Goal: Information Seeking & Learning: Understand process/instructions

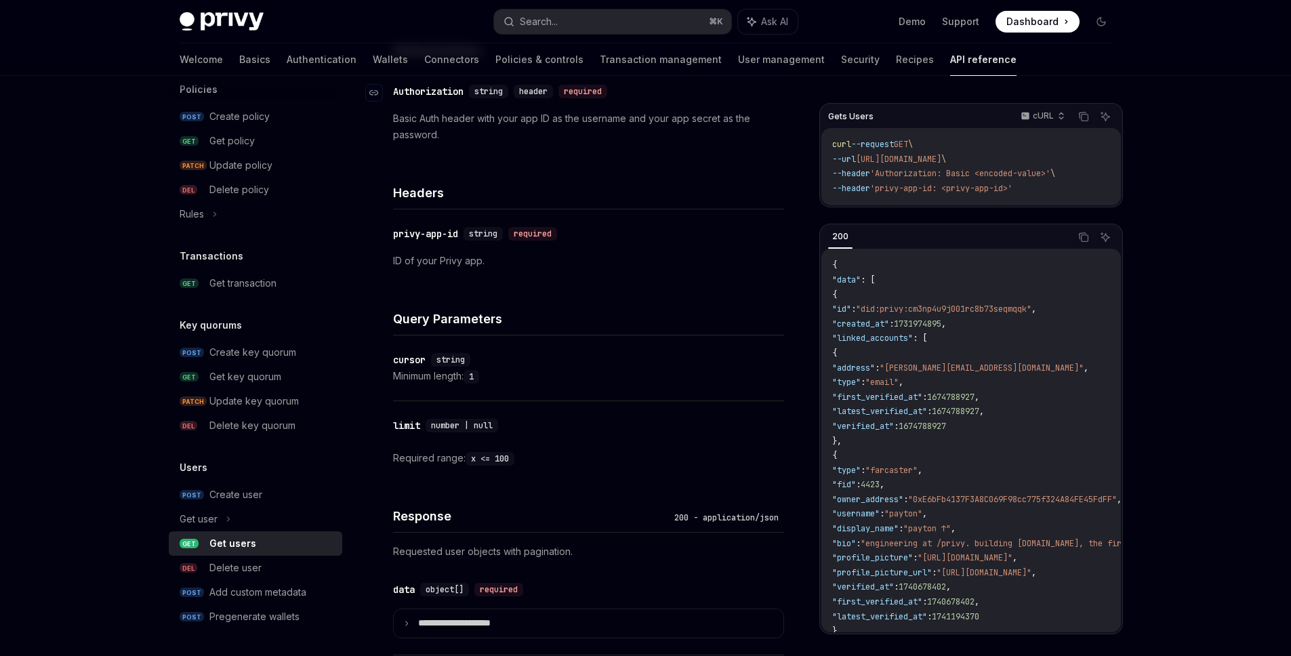
scroll to position [234, 0]
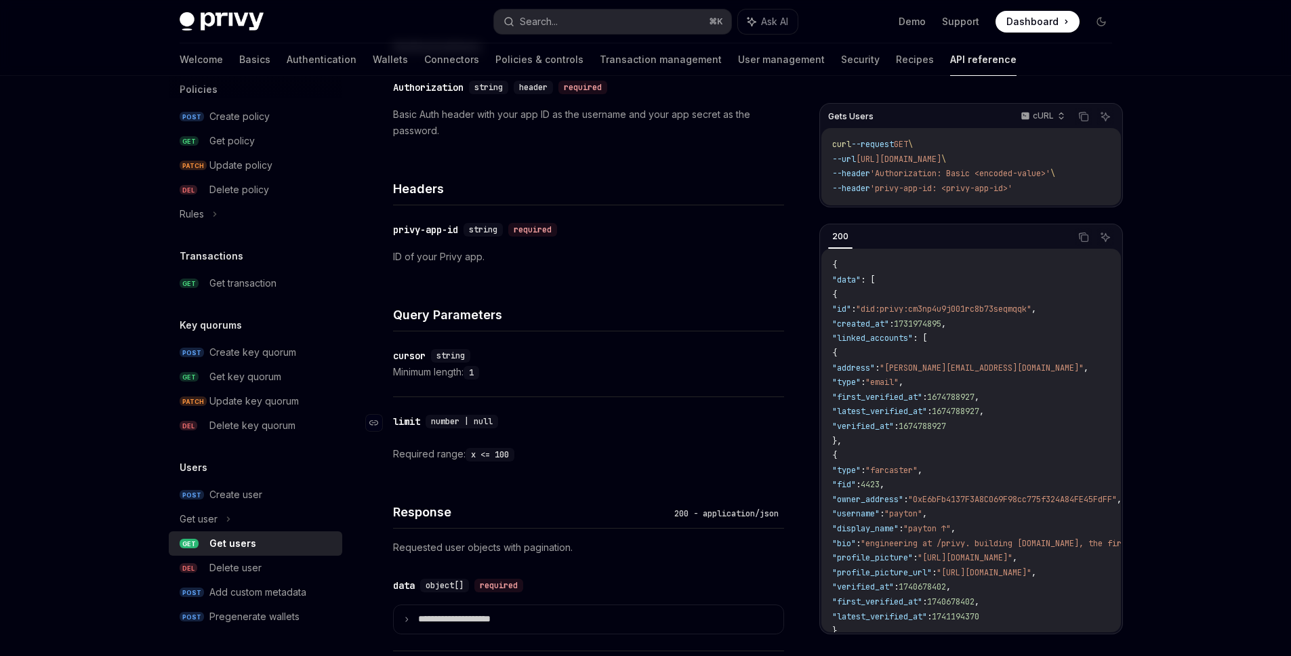
click at [406, 424] on div "limit" at bounding box center [406, 422] width 27 height 14
click at [406, 424] on div "​ limit number | null Required range: x <= 100" at bounding box center [588, 437] width 391 height 81
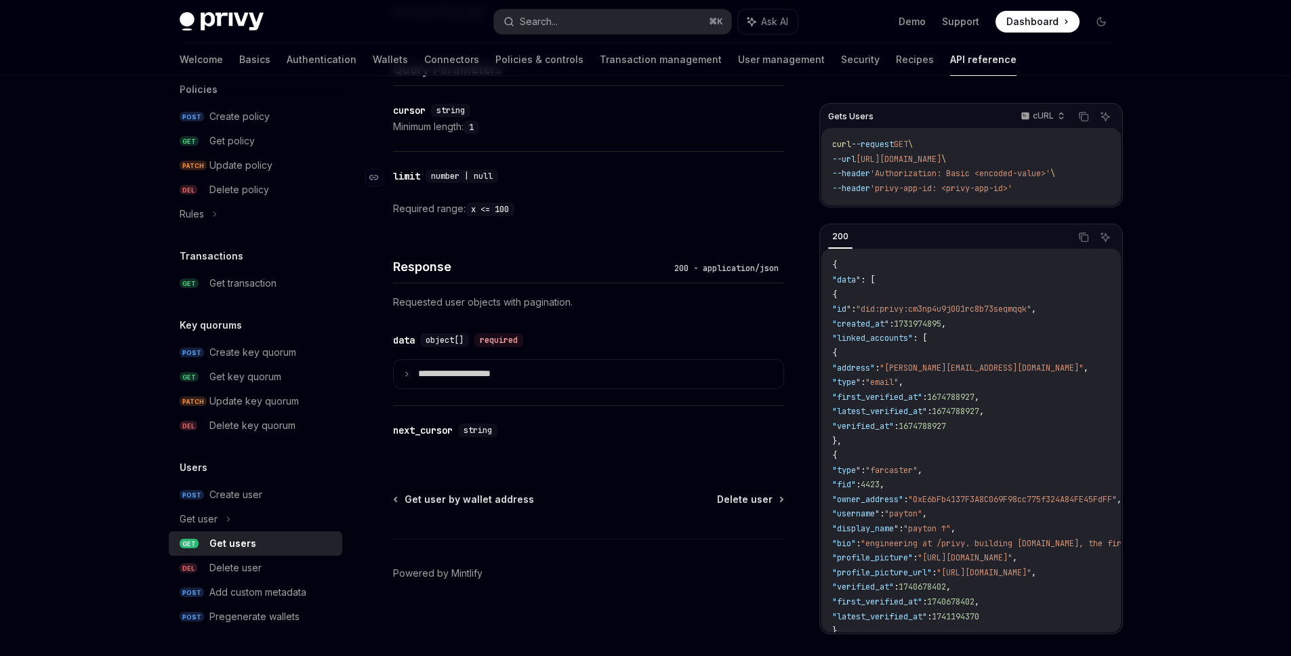
click at [408, 174] on div "limit" at bounding box center [406, 176] width 27 height 14
copy div "limit"
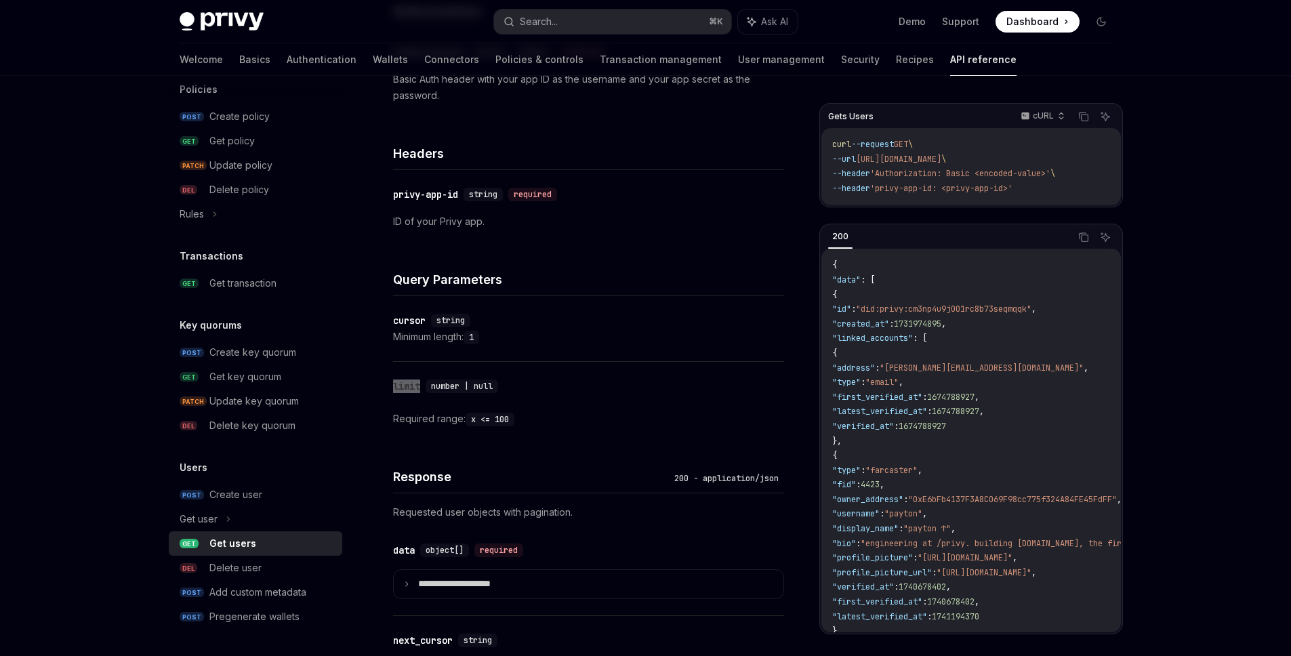
scroll to position [261, 0]
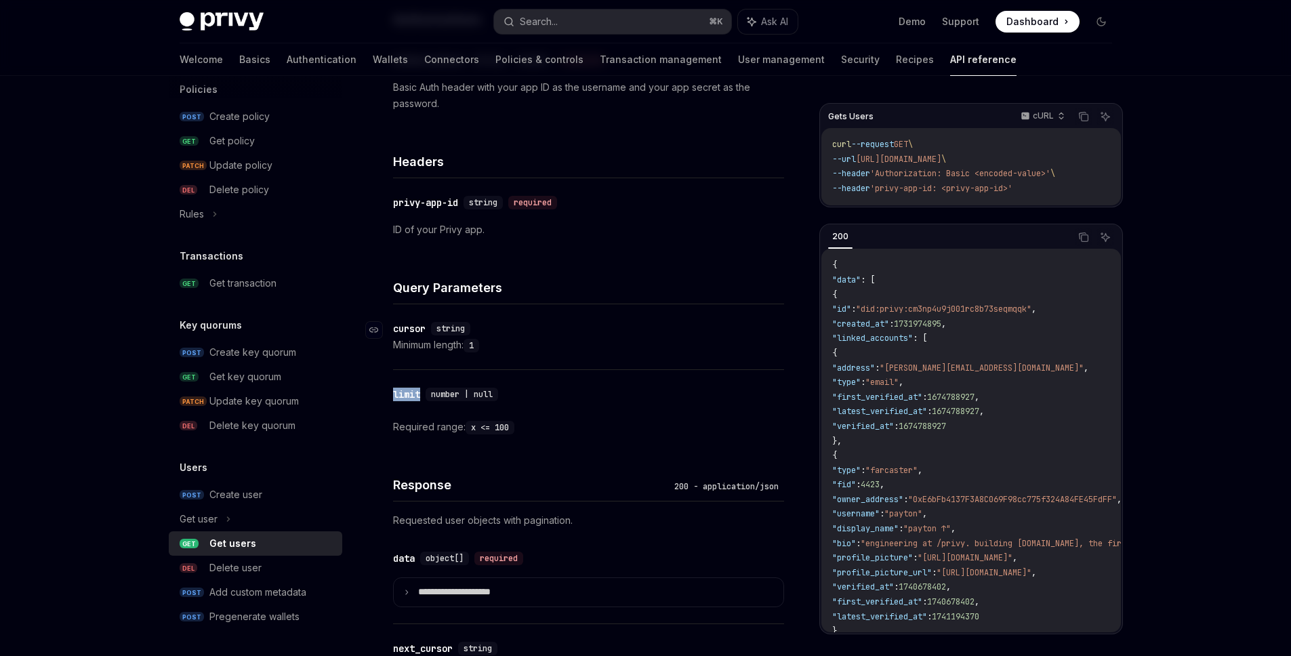
click at [408, 331] on div "cursor" at bounding box center [409, 329] width 33 height 14
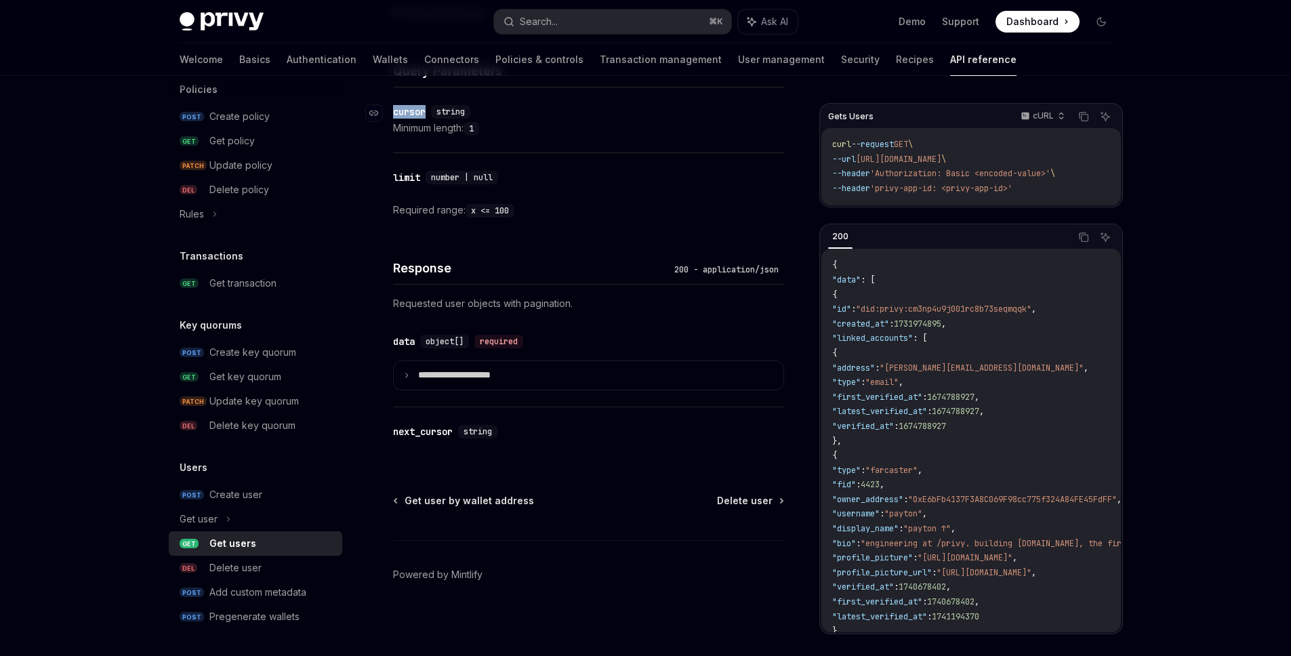
scroll to position [479, 0]
click at [406, 104] on div "cursor" at bounding box center [409, 111] width 33 height 14
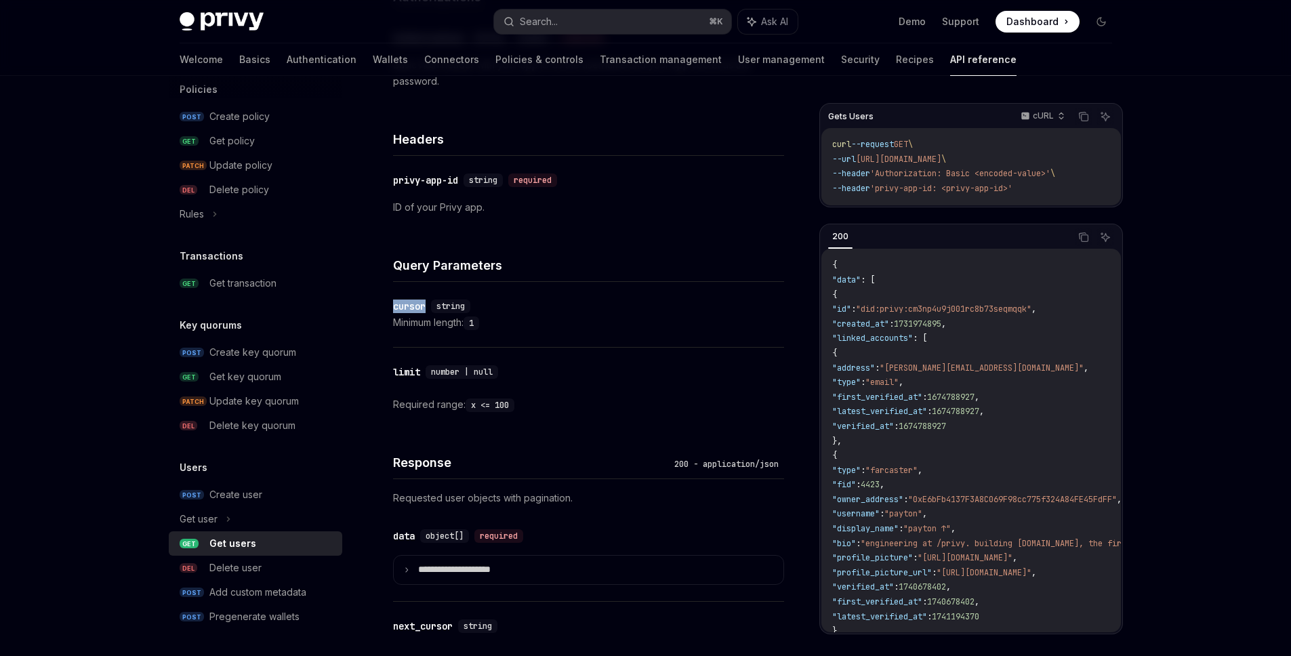
scroll to position [285, 0]
click at [402, 380] on div "​ limit number | null Required range: x <= 100" at bounding box center [588, 386] width 391 height 81
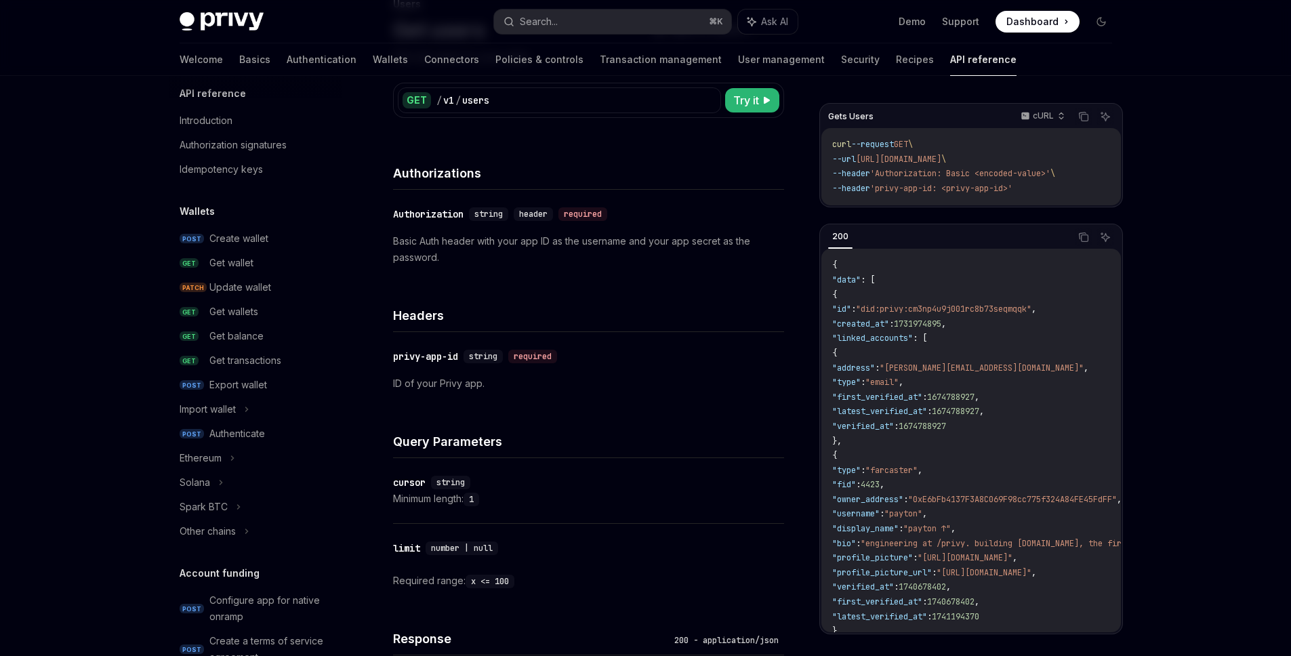
scroll to position [4, 0]
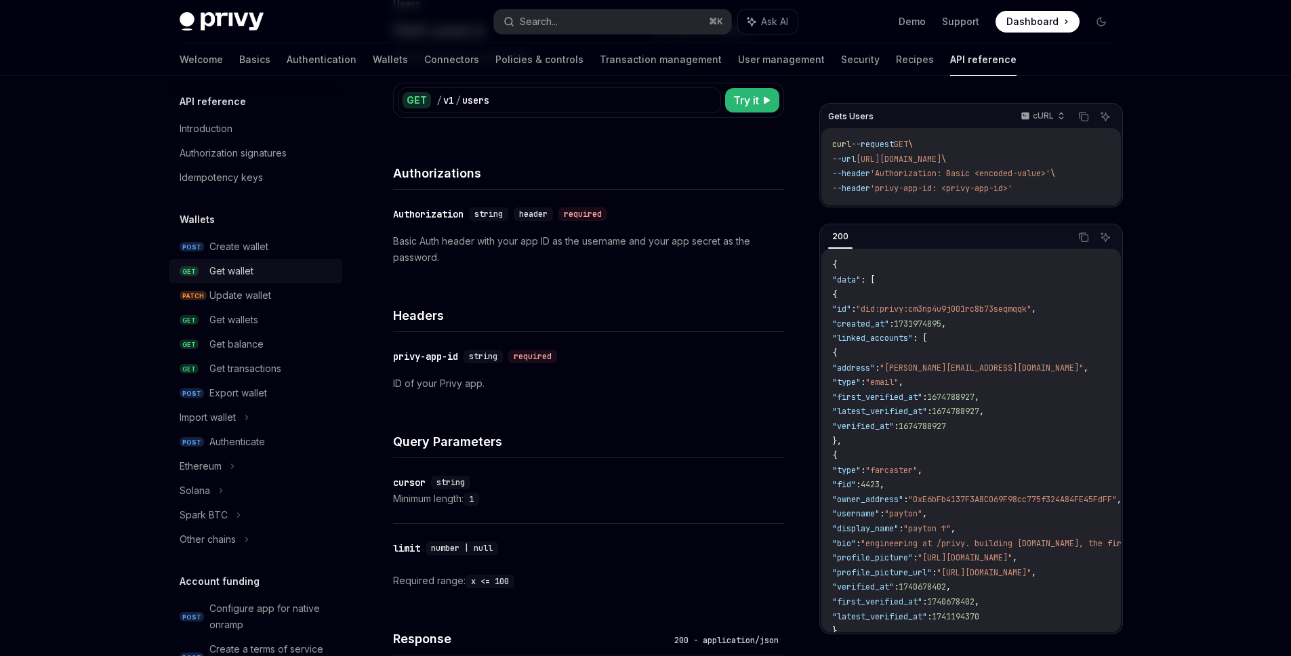
click at [226, 271] on div "Get wallet" at bounding box center [231, 271] width 44 height 16
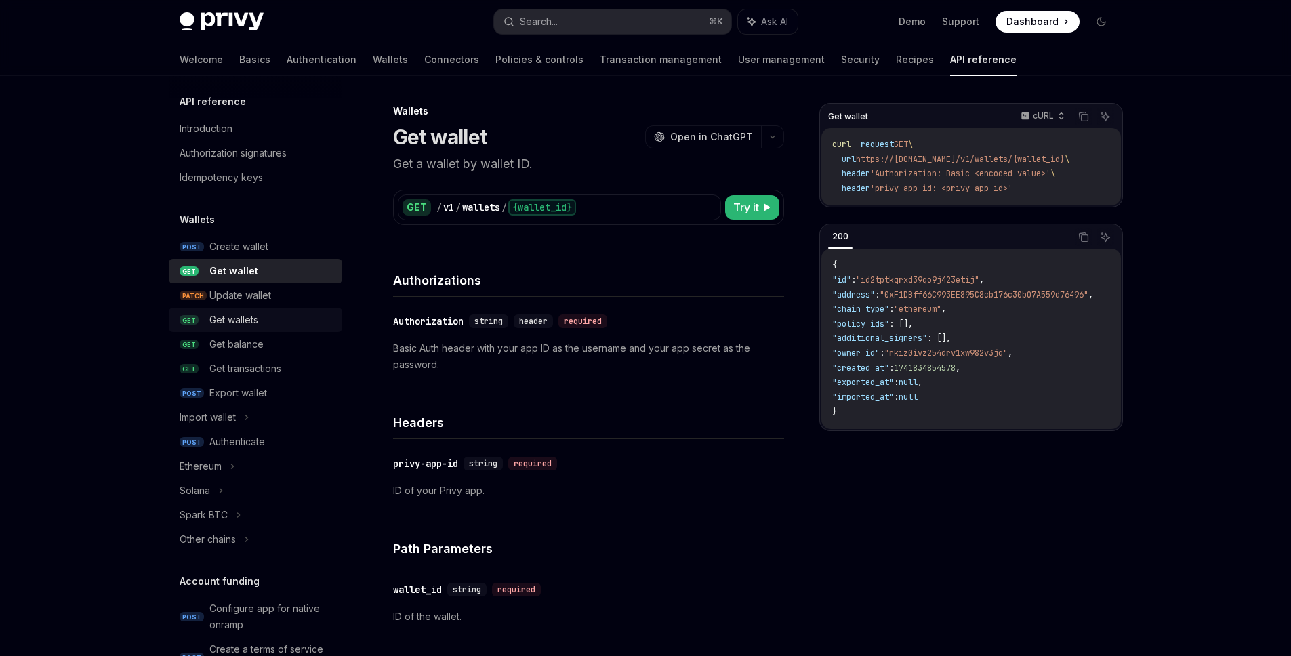
click at [230, 323] on div "Get wallets" at bounding box center [233, 320] width 49 height 16
type textarea "*"
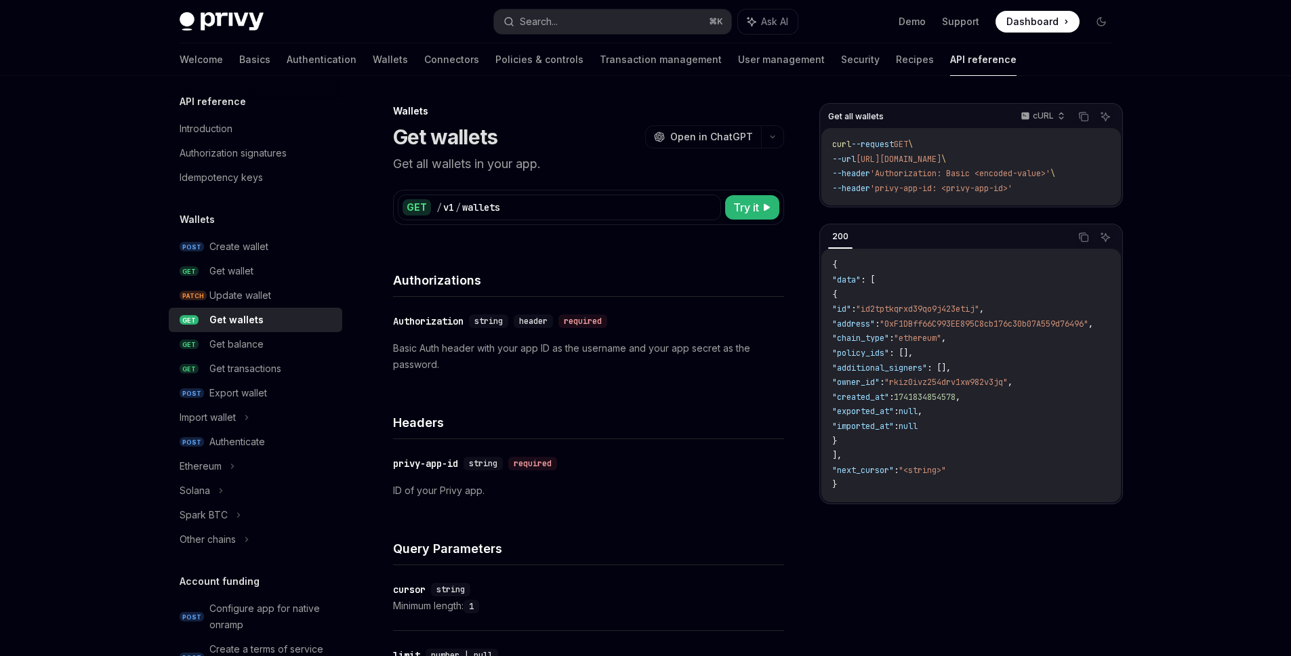
click at [942, 159] on span "[URL][DOMAIN_NAME]" at bounding box center [898, 159] width 85 height 11
copy span "wallets"
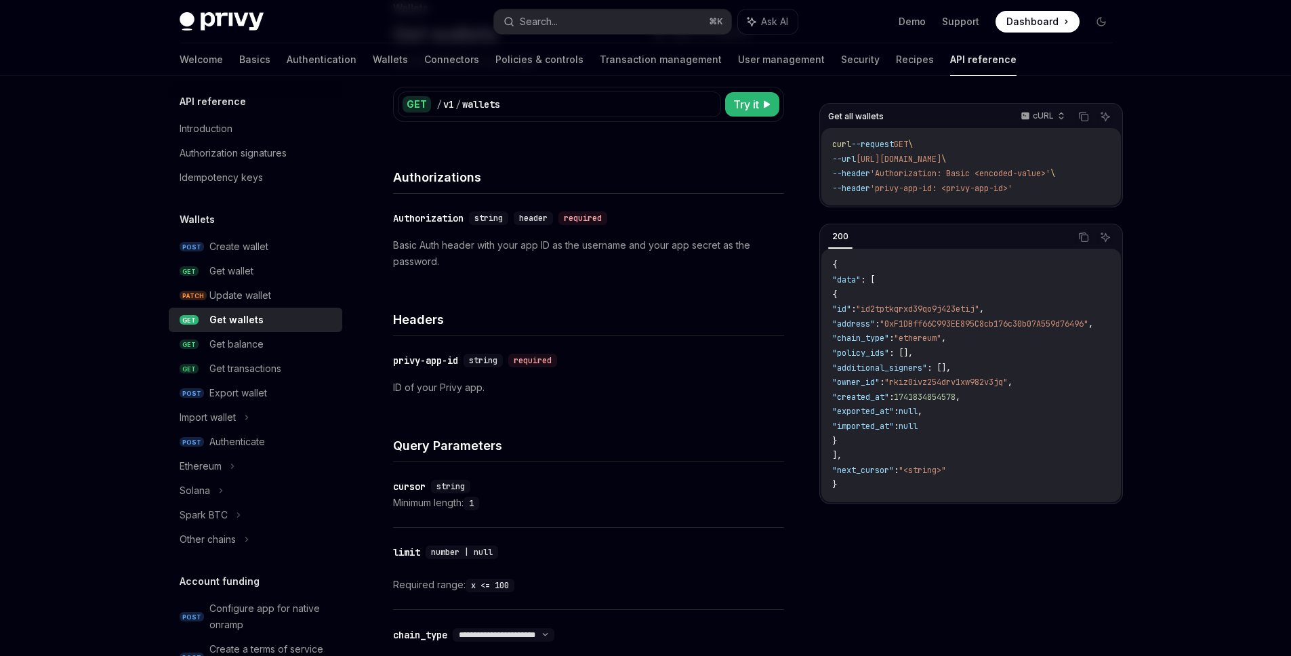
scroll to position [115, 0]
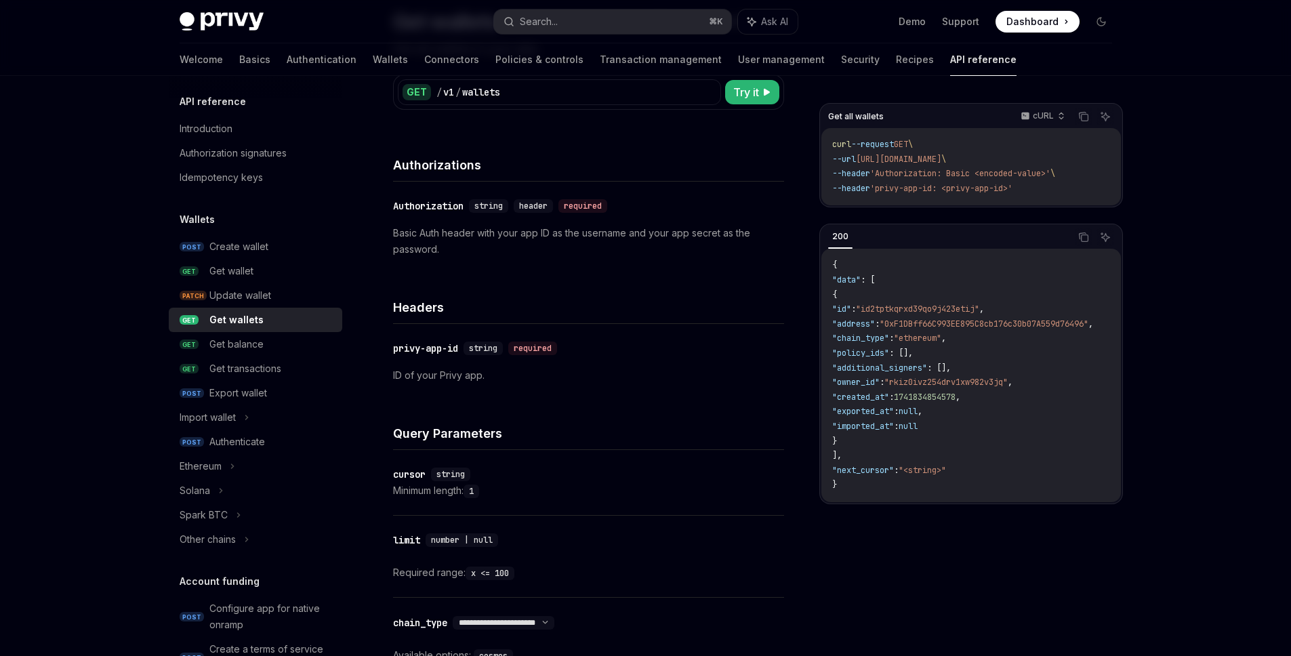
click at [588, 456] on div "​ cursor string Minimum length: 1" at bounding box center [588, 482] width 391 height 65
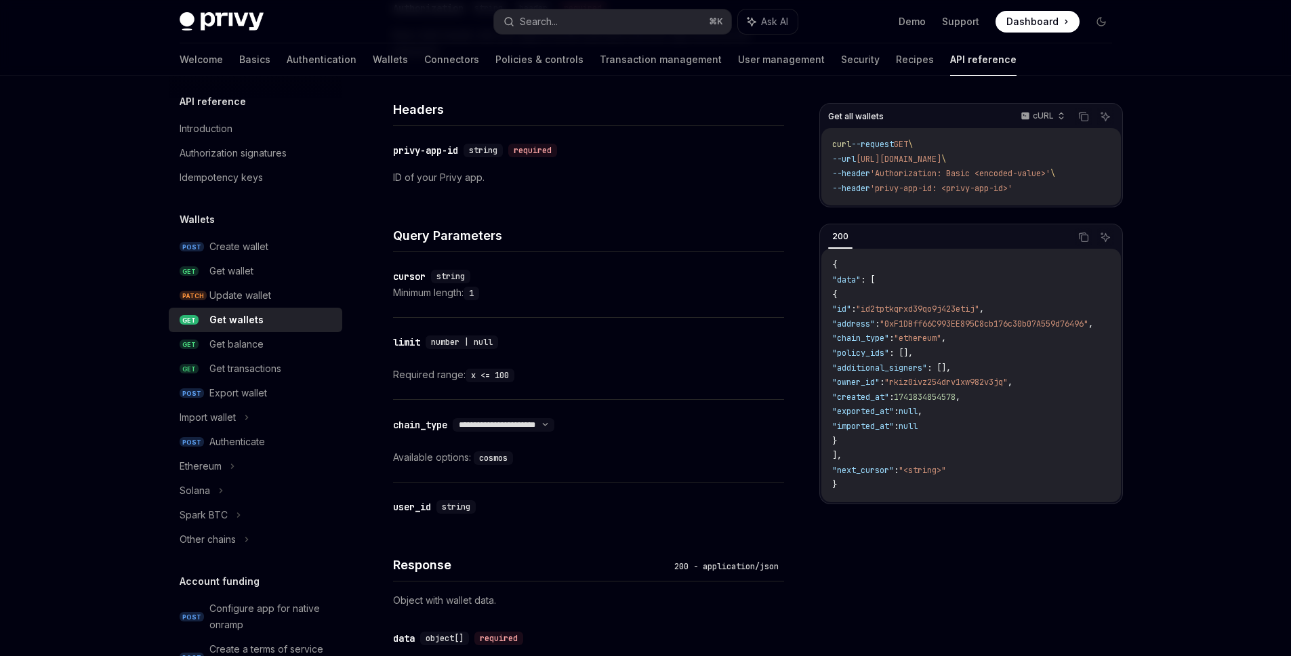
scroll to position [327, 0]
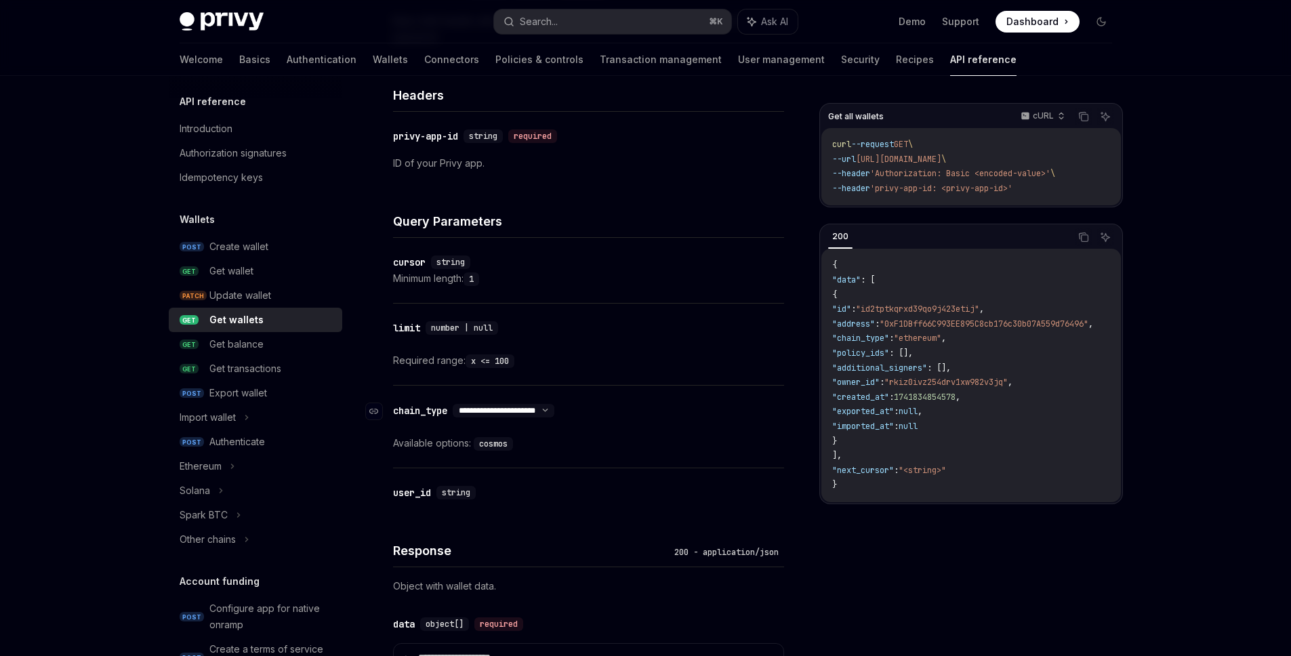
click at [555, 412] on select "**********" at bounding box center [504, 410] width 102 height 11
click at [496, 444] on code "cosmos" at bounding box center [493, 444] width 39 height 14
click at [457, 446] on div "Available options: cosmos" at bounding box center [588, 443] width 391 height 16
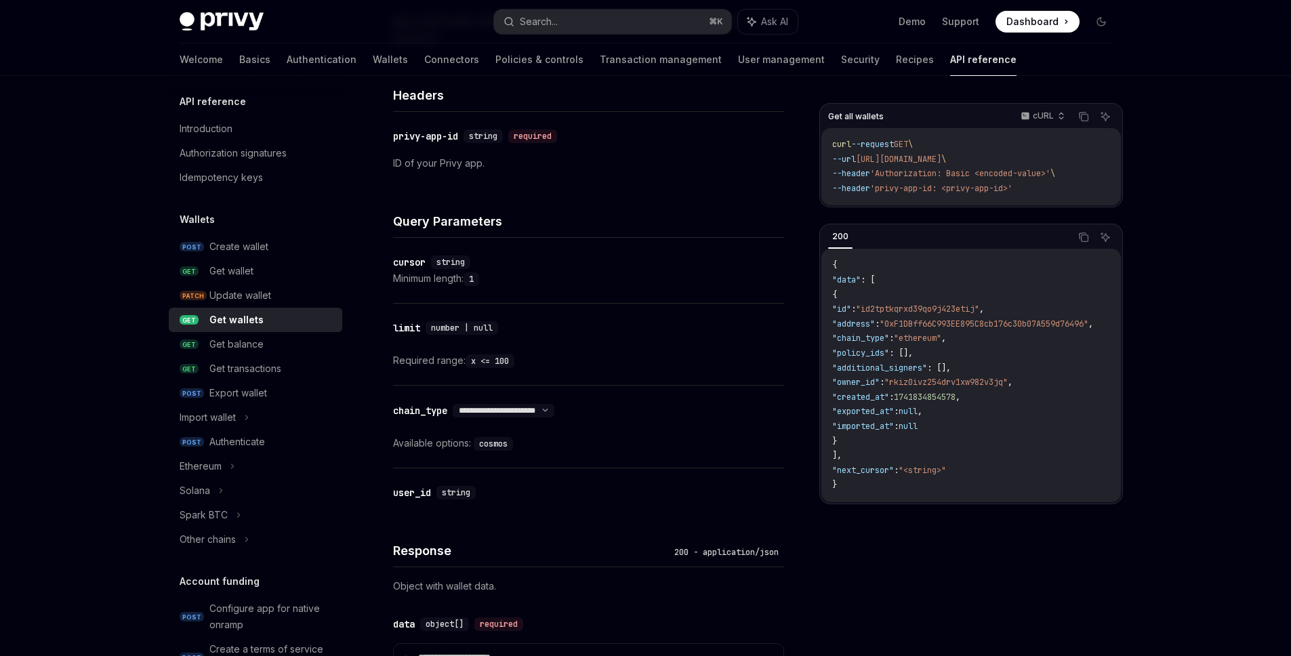
click at [441, 447] on div "Available options: cosmos" at bounding box center [588, 443] width 391 height 16
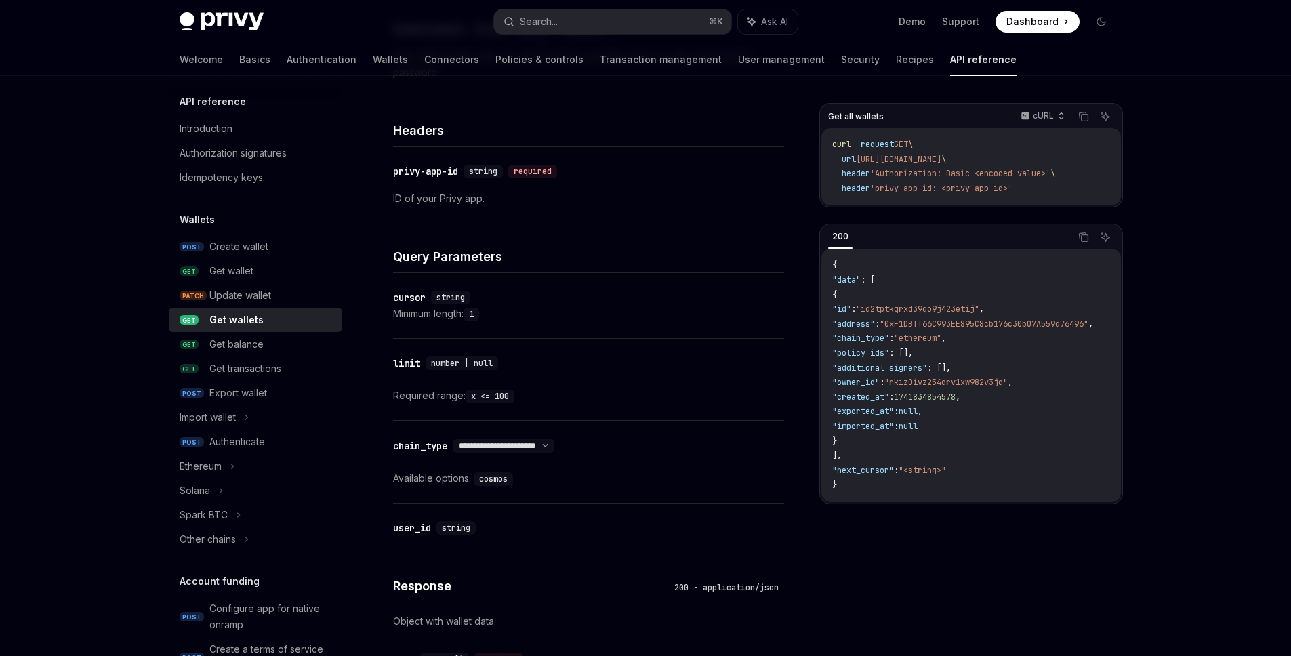
scroll to position [295, 0]
